Goal: Task Accomplishment & Management: Manage account settings

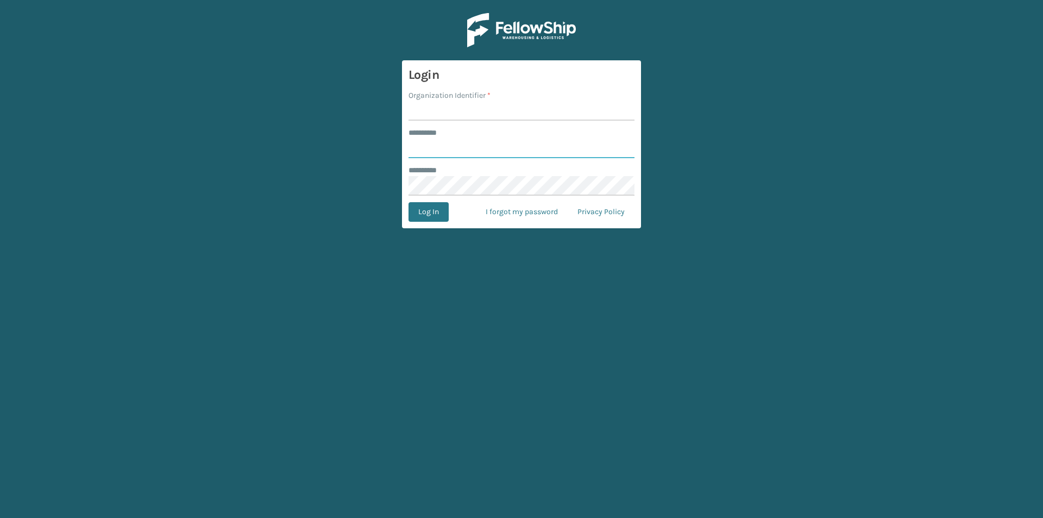
type input "****"
drag, startPoint x: 448, startPoint y: 109, endPoint x: 457, endPoint y: 116, distance: 11.6
click at [448, 109] on input "Organization Identifier *" at bounding box center [522, 111] width 226 height 20
type input "Foamtex"
click at [424, 207] on button "Log In" at bounding box center [429, 212] width 40 height 20
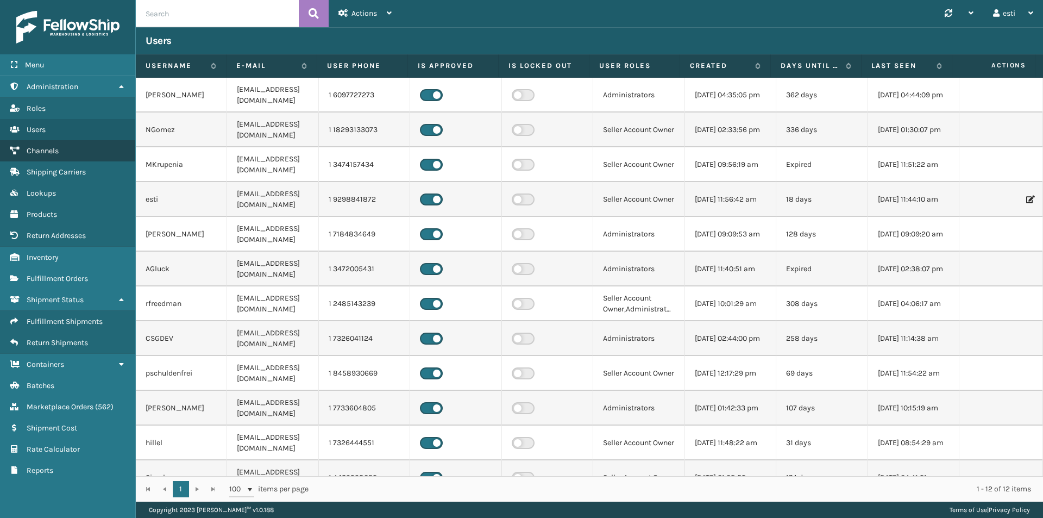
click at [88, 154] on link "Channels" at bounding box center [67, 150] width 135 height 21
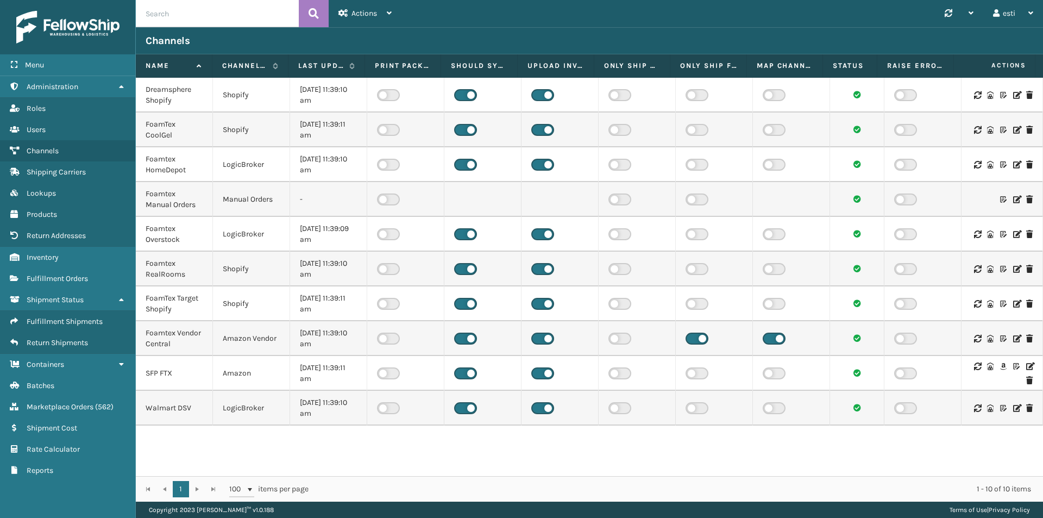
click at [1026, 367] on icon at bounding box center [1029, 366] width 7 height 8
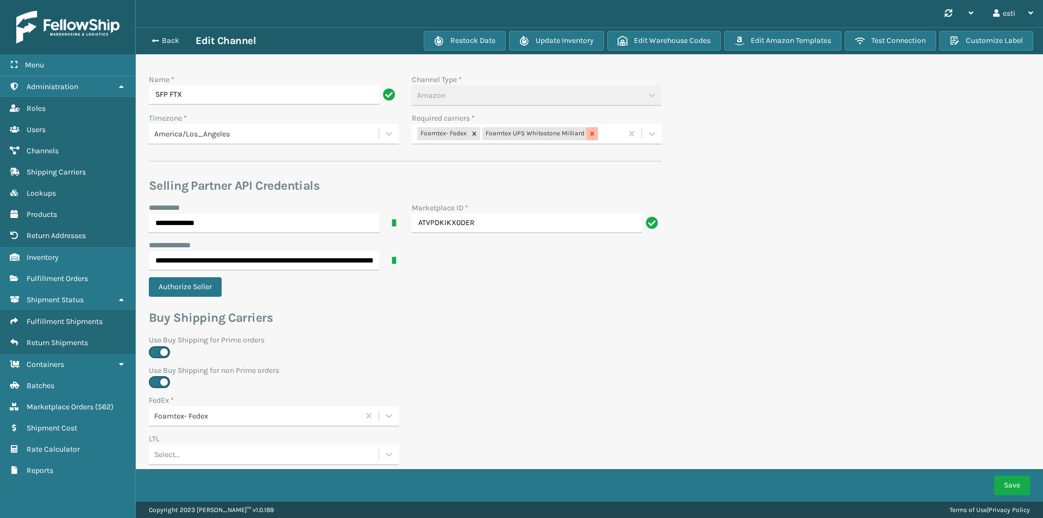
click at [592, 133] on icon at bounding box center [593, 133] width 4 height 4
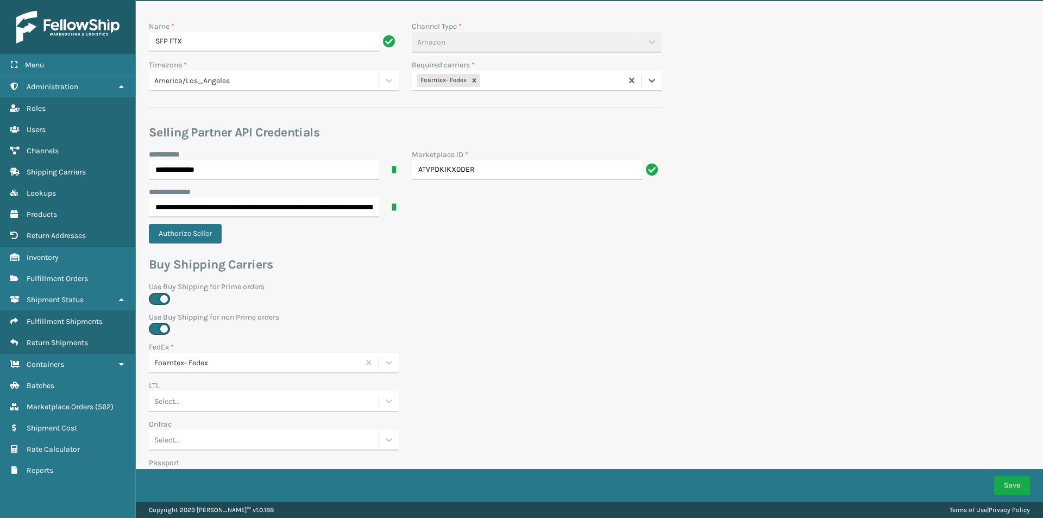
scroll to position [353, 0]
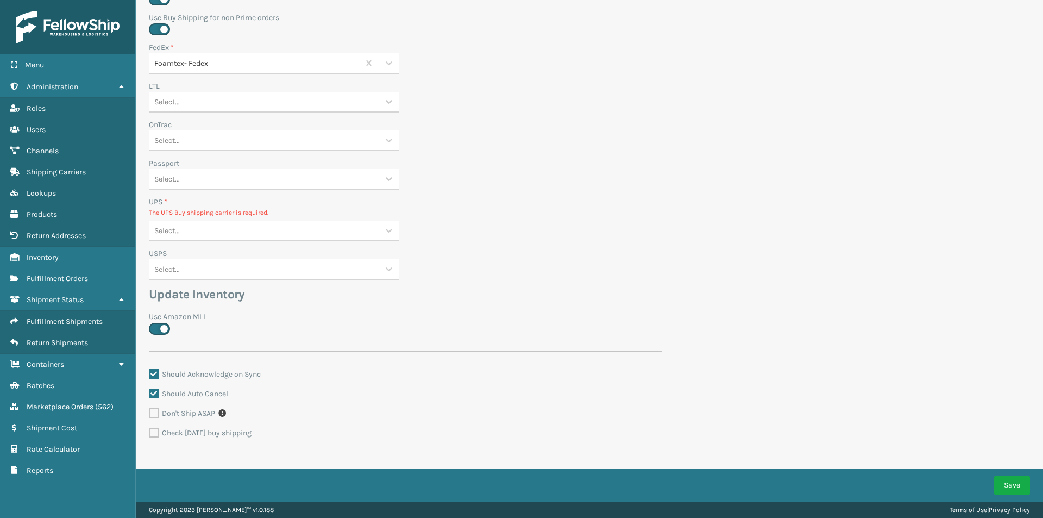
click at [204, 231] on div "Select..." at bounding box center [264, 231] width 230 height 18
click at [191, 252] on div "None" at bounding box center [274, 258] width 250 height 20
click at [1007, 485] on button "Save" at bounding box center [1012, 485] width 36 height 20
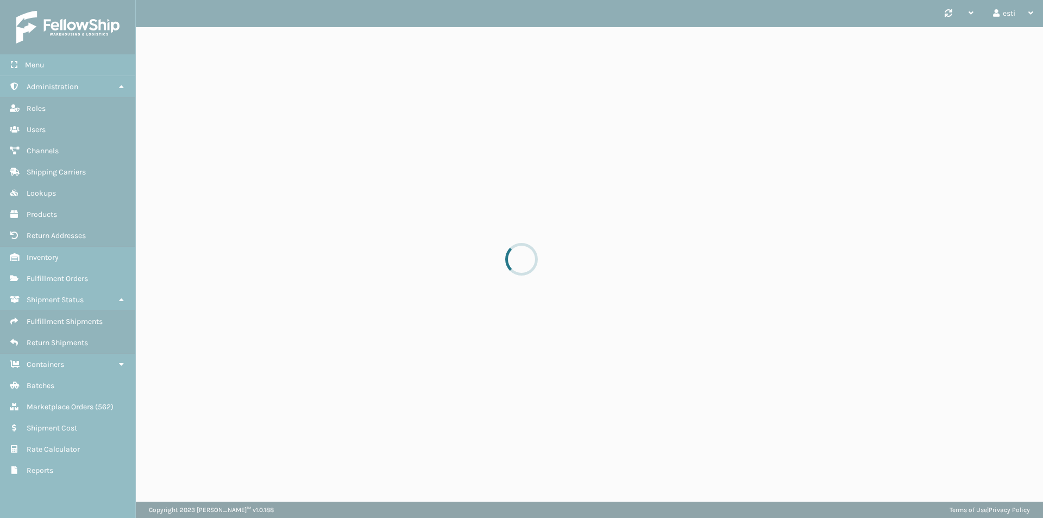
scroll to position [0, 0]
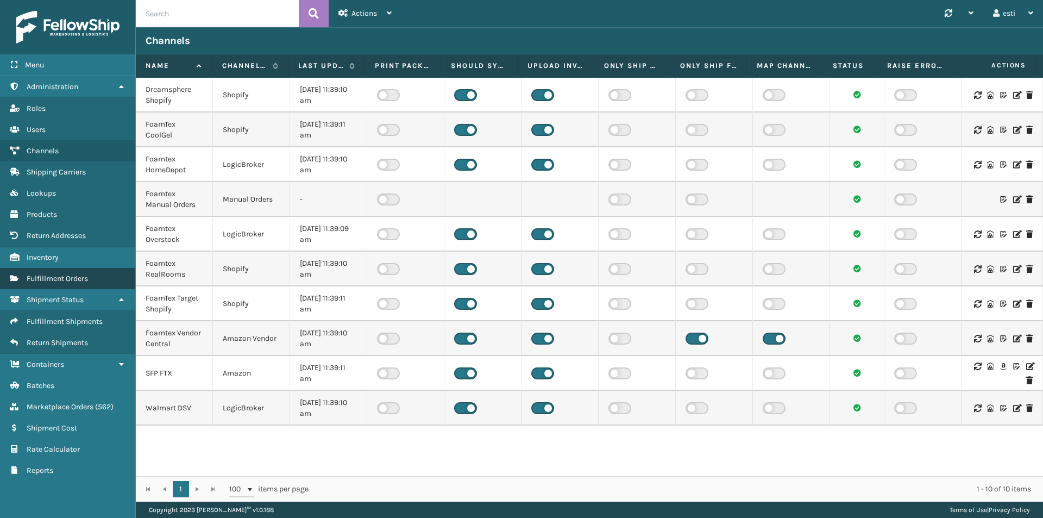
click at [88, 277] on span "Fulfillment Orders" at bounding box center [57, 278] width 61 height 9
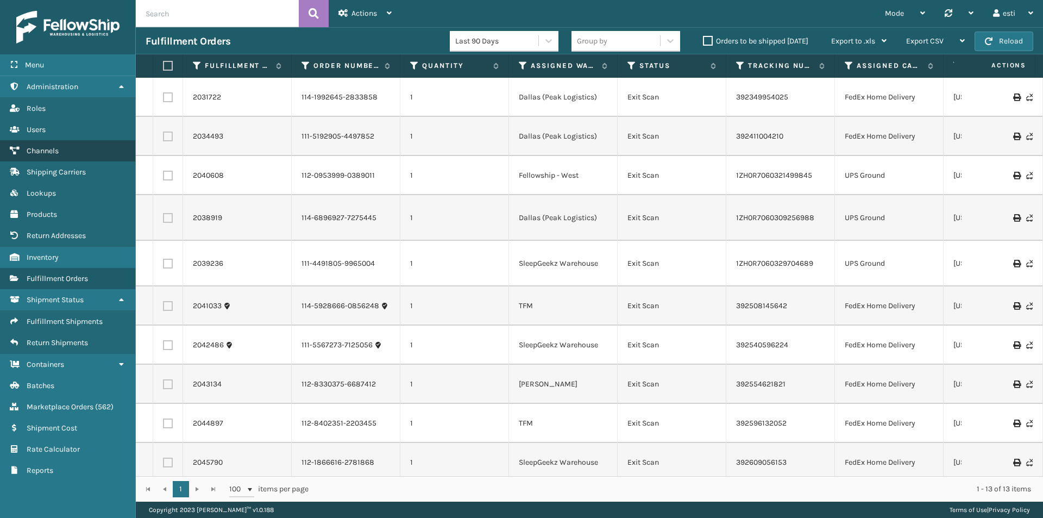
click at [83, 151] on link "Channels" at bounding box center [67, 150] width 135 height 21
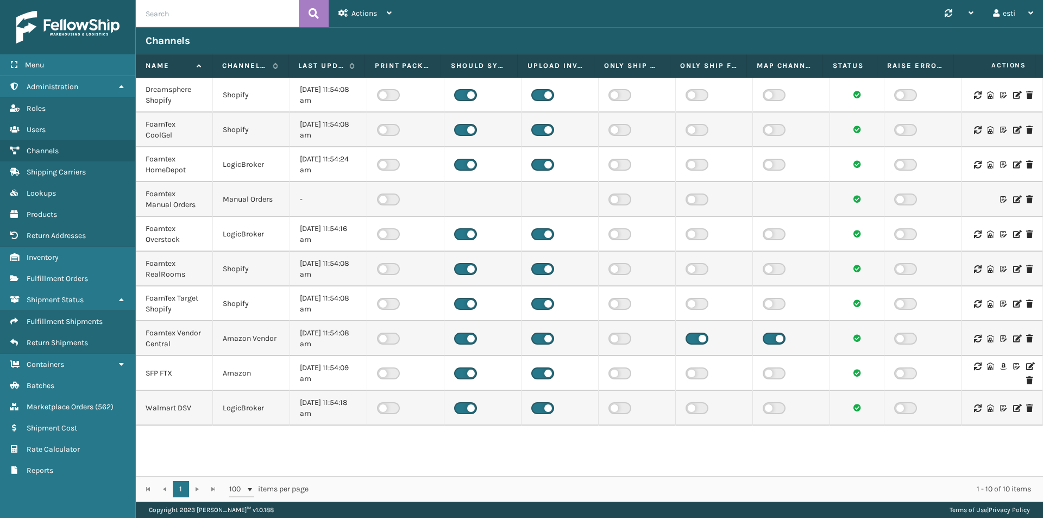
click at [1026, 366] on icon at bounding box center [1029, 366] width 7 height 8
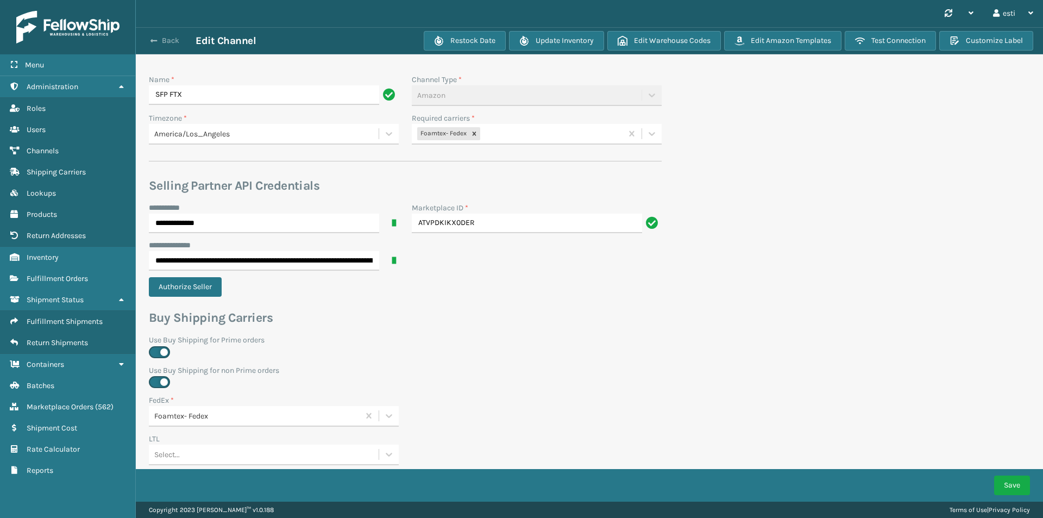
click at [155, 44] on span "button" at bounding box center [154, 41] width 7 height 8
click at [155, 40] on span "button" at bounding box center [154, 41] width 7 height 8
